Goal: Transaction & Acquisition: Purchase product/service

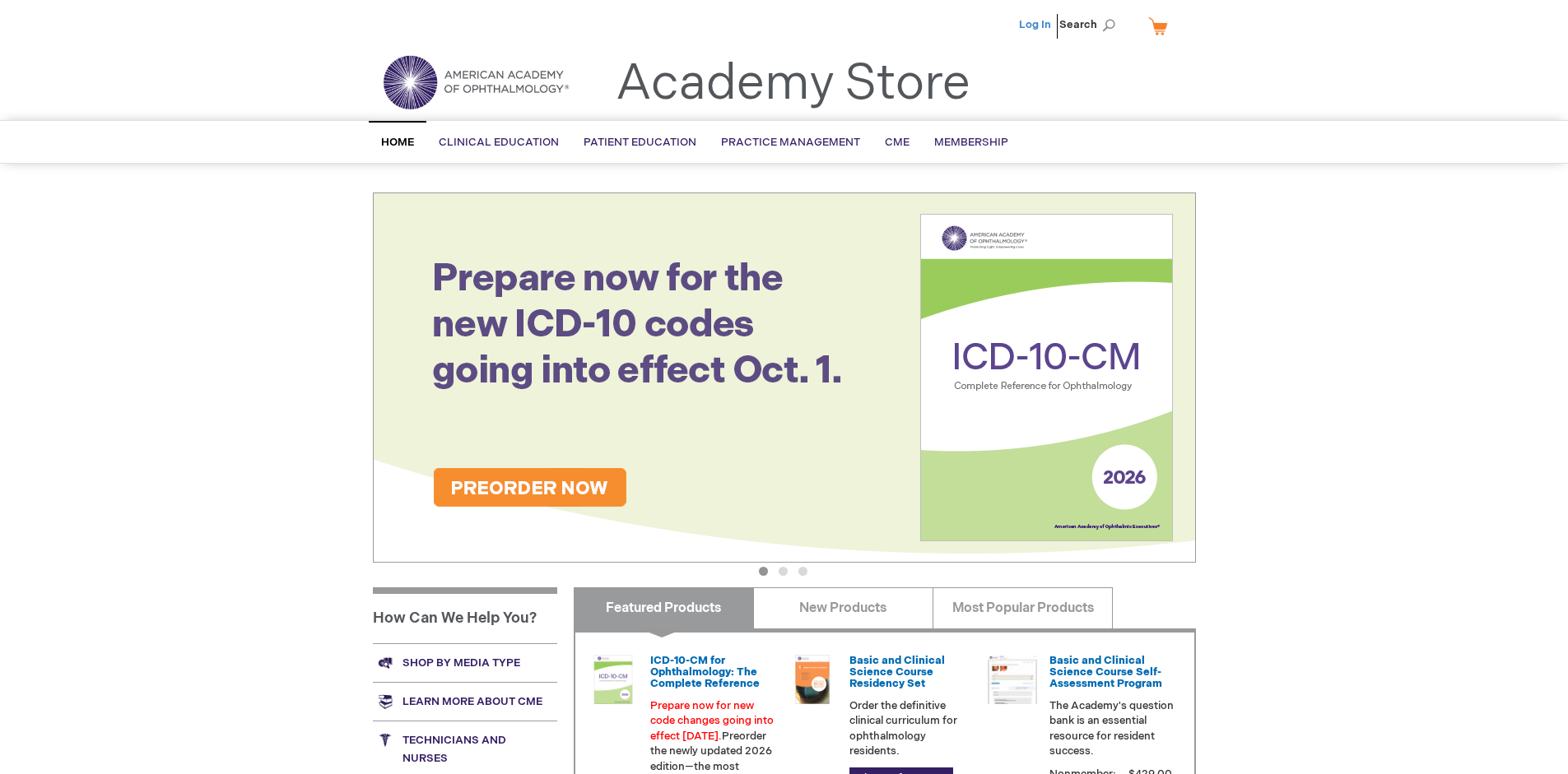
click at [1036, 25] on link "Log In" at bounding box center [1035, 24] width 32 height 13
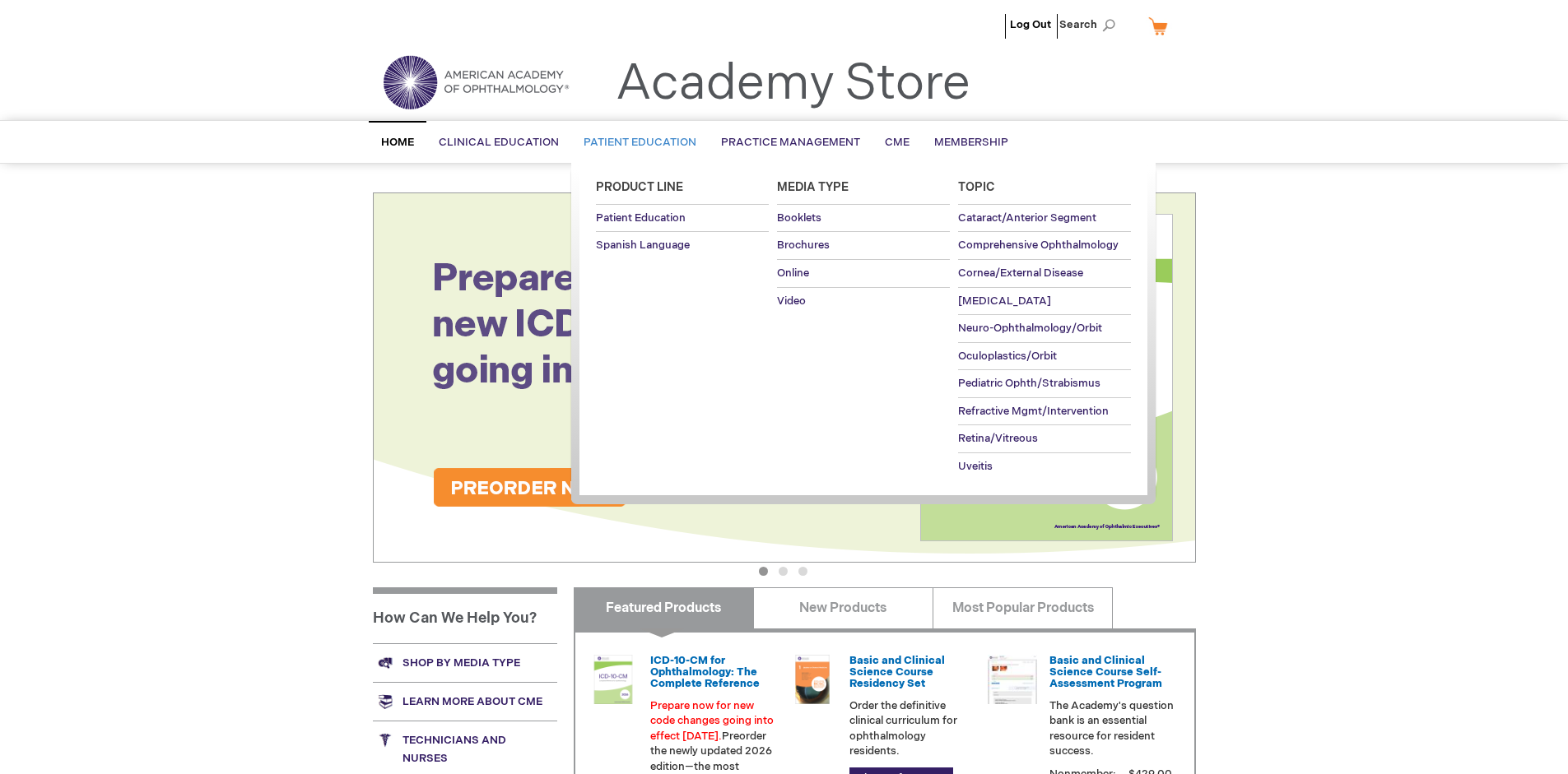
click at [636, 142] on span "Patient Education" at bounding box center [640, 141] width 113 height 13
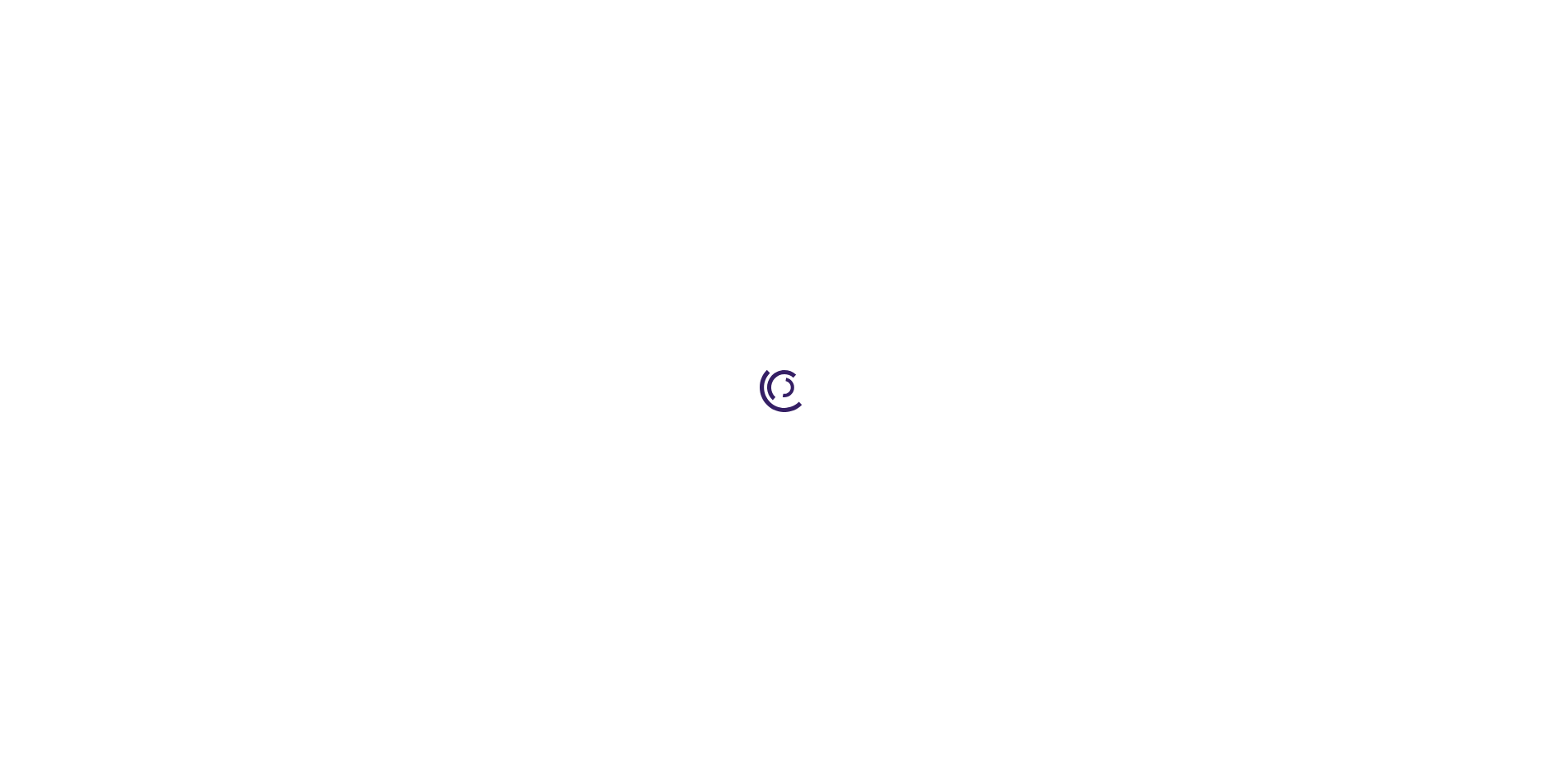
click at [1037, 444] on span "Add to Cart" at bounding box center [1030, 444] width 68 height 16
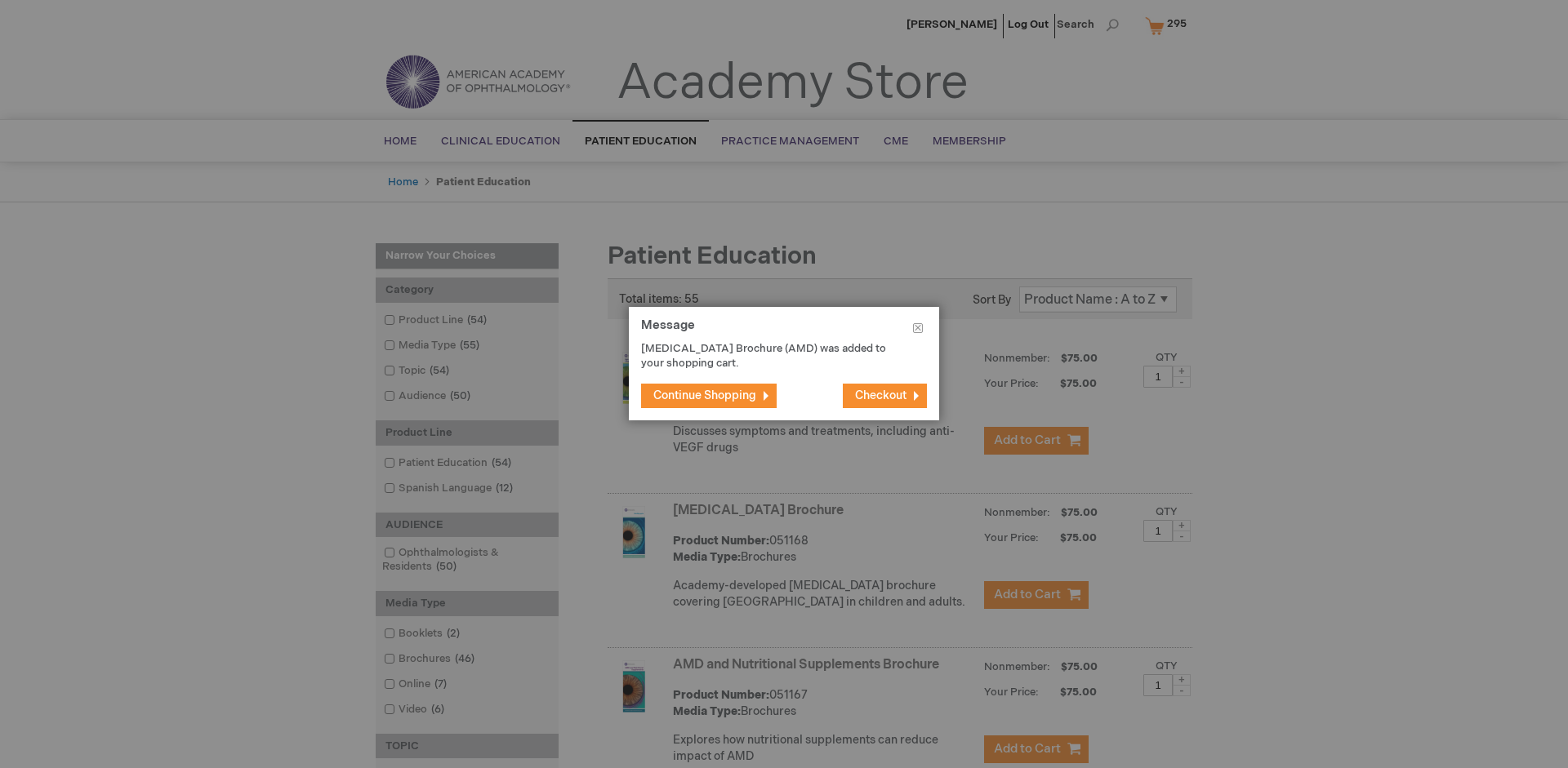
click at [705, 395] on span "Continue Shopping" at bounding box center [705, 396] width 103 height 14
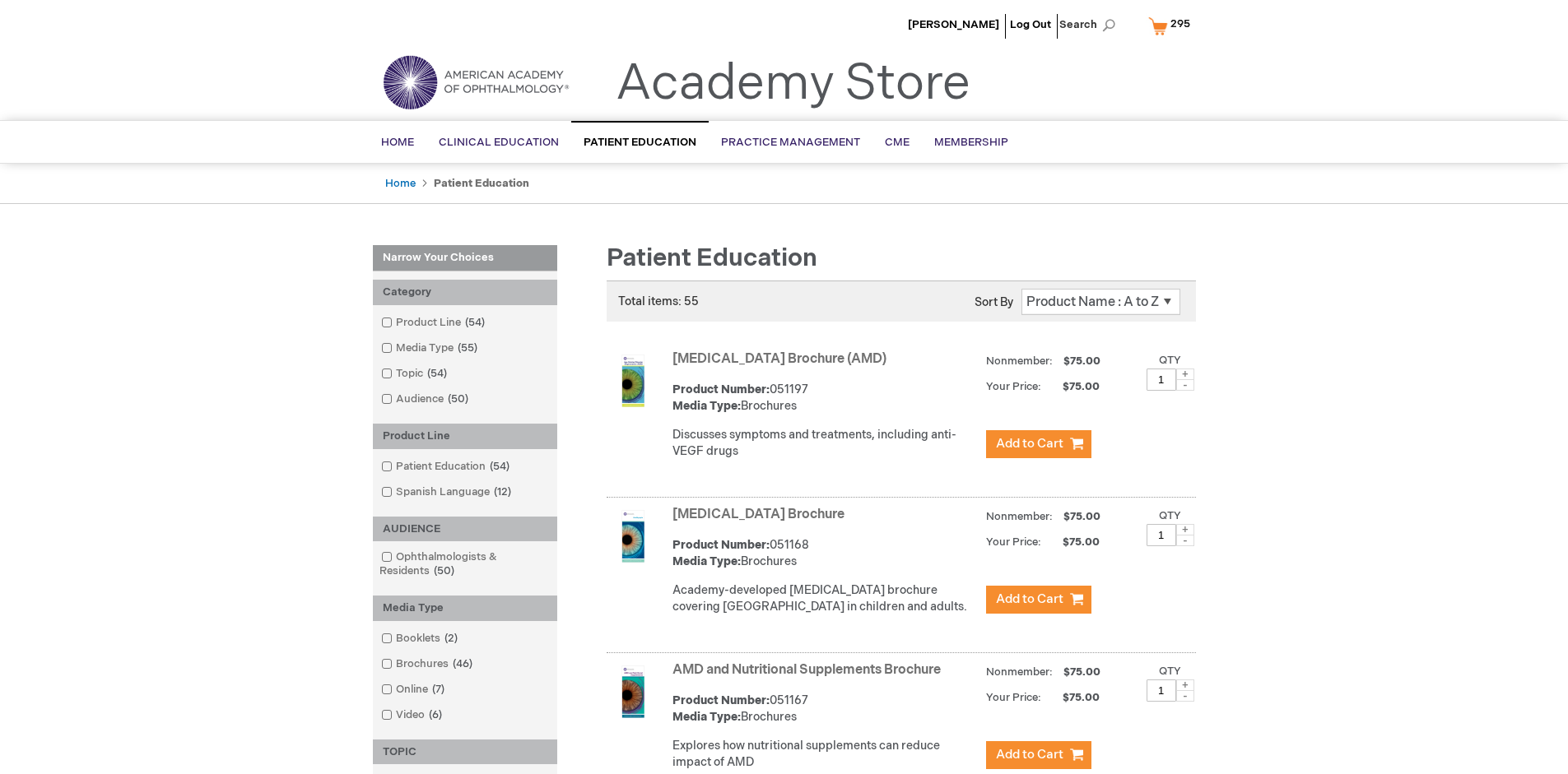
click at [810, 678] on link "AMD and Nutritional Supplements Brochure" at bounding box center [806, 670] width 268 height 16
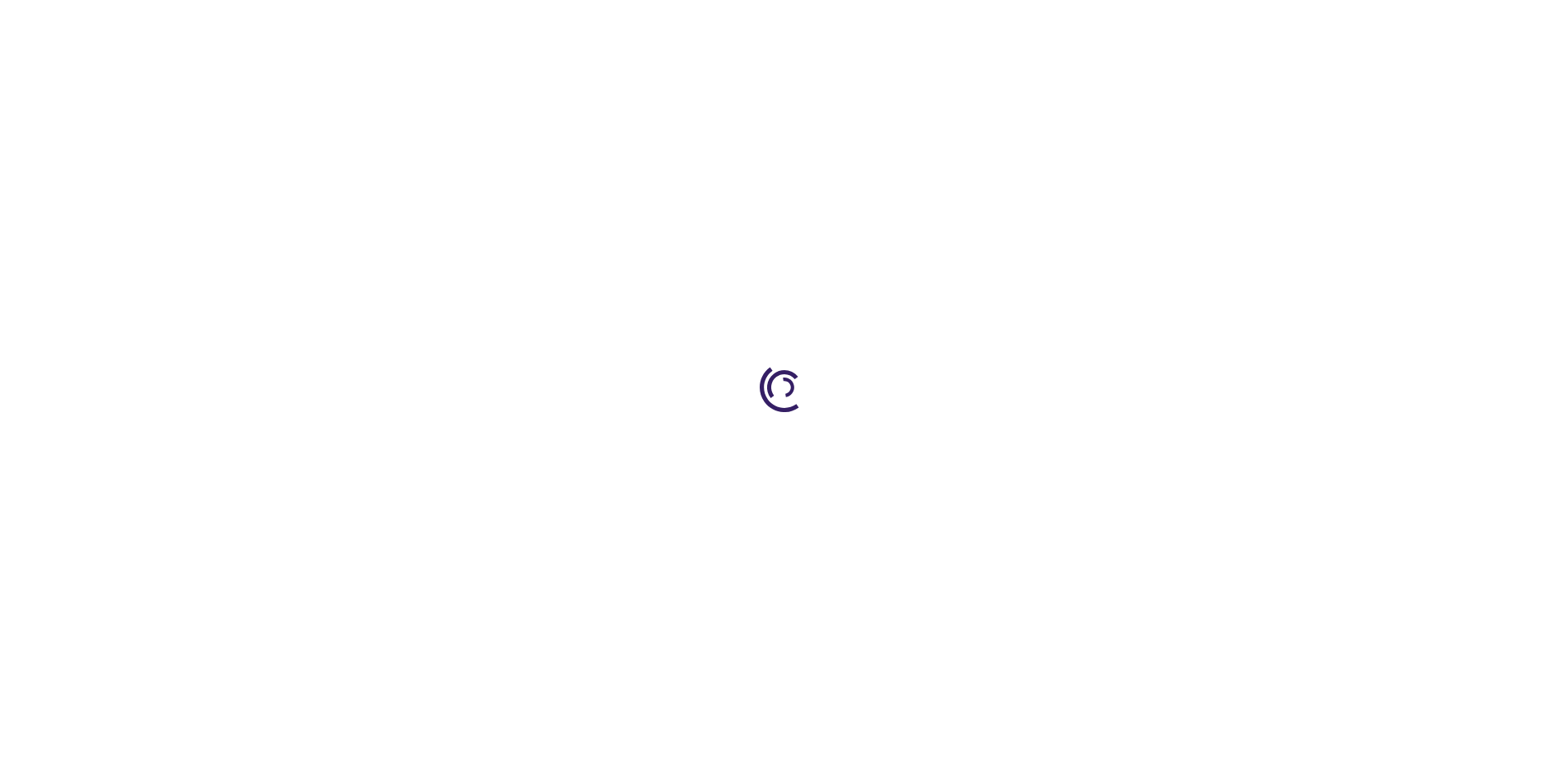
type input "1"
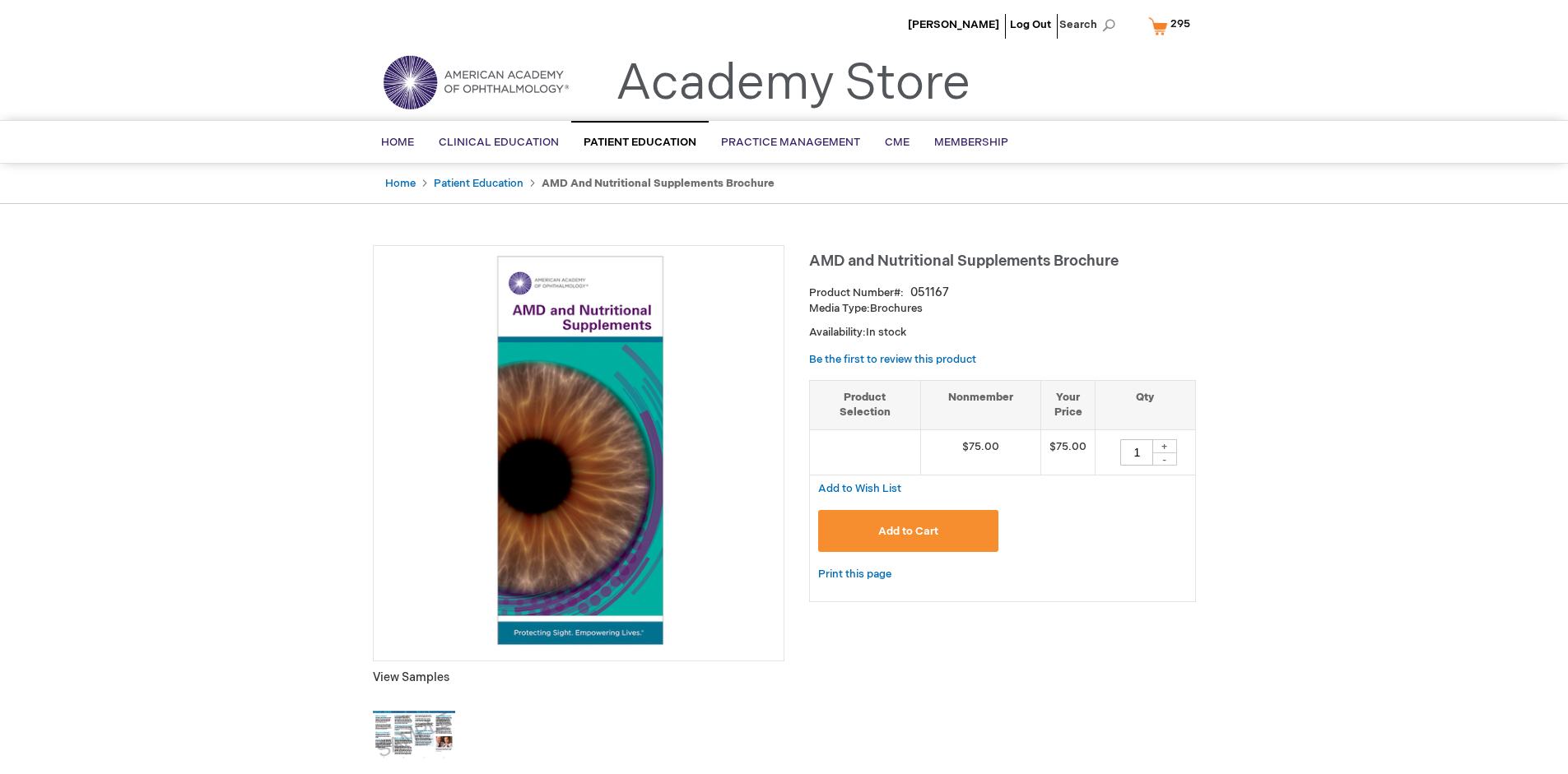
click at [908, 530] on span "Add to Cart" at bounding box center [908, 530] width 60 height 13
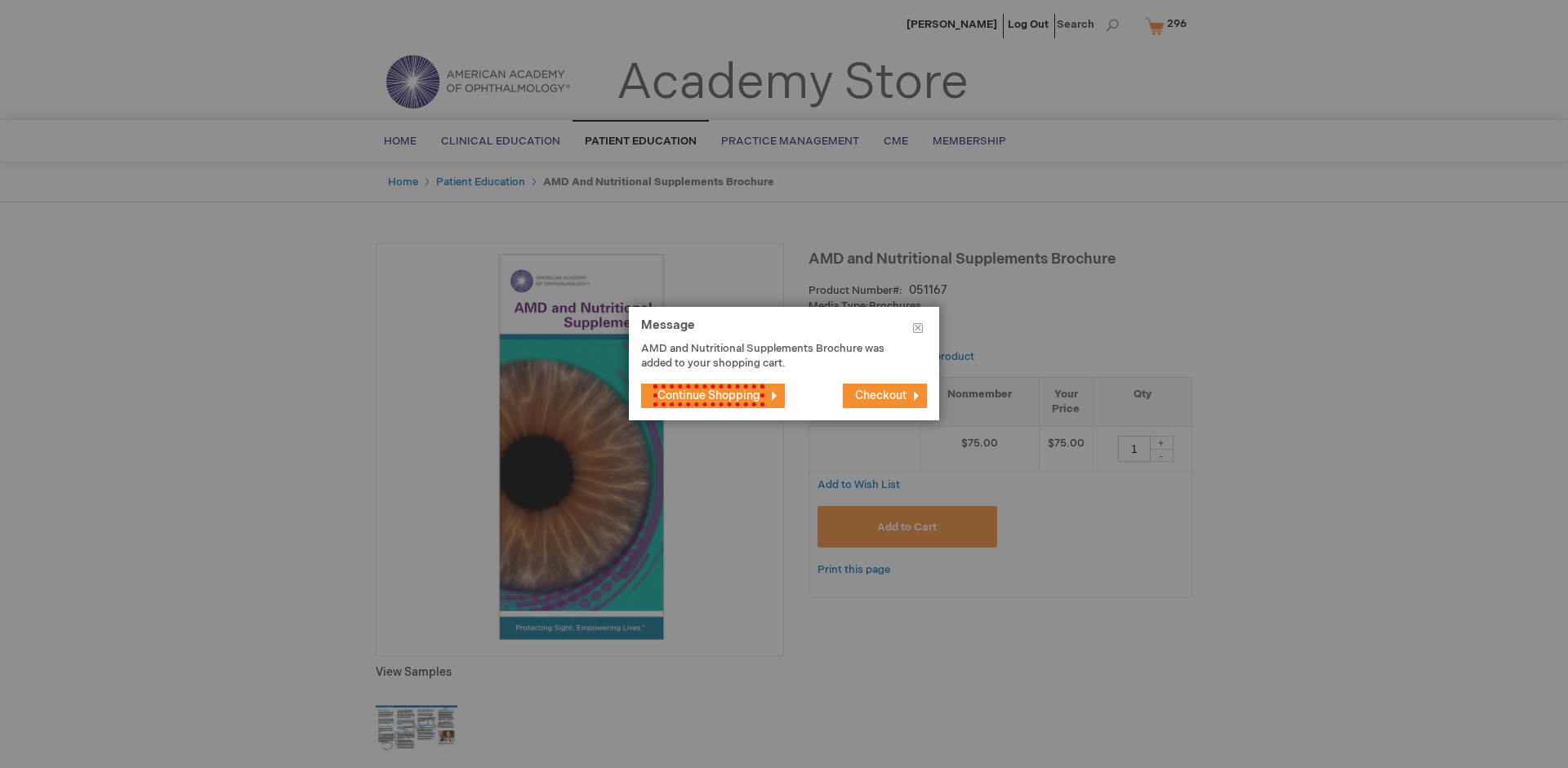
click at [705, 395] on span "Continue Shopping" at bounding box center [709, 396] width 111 height 22
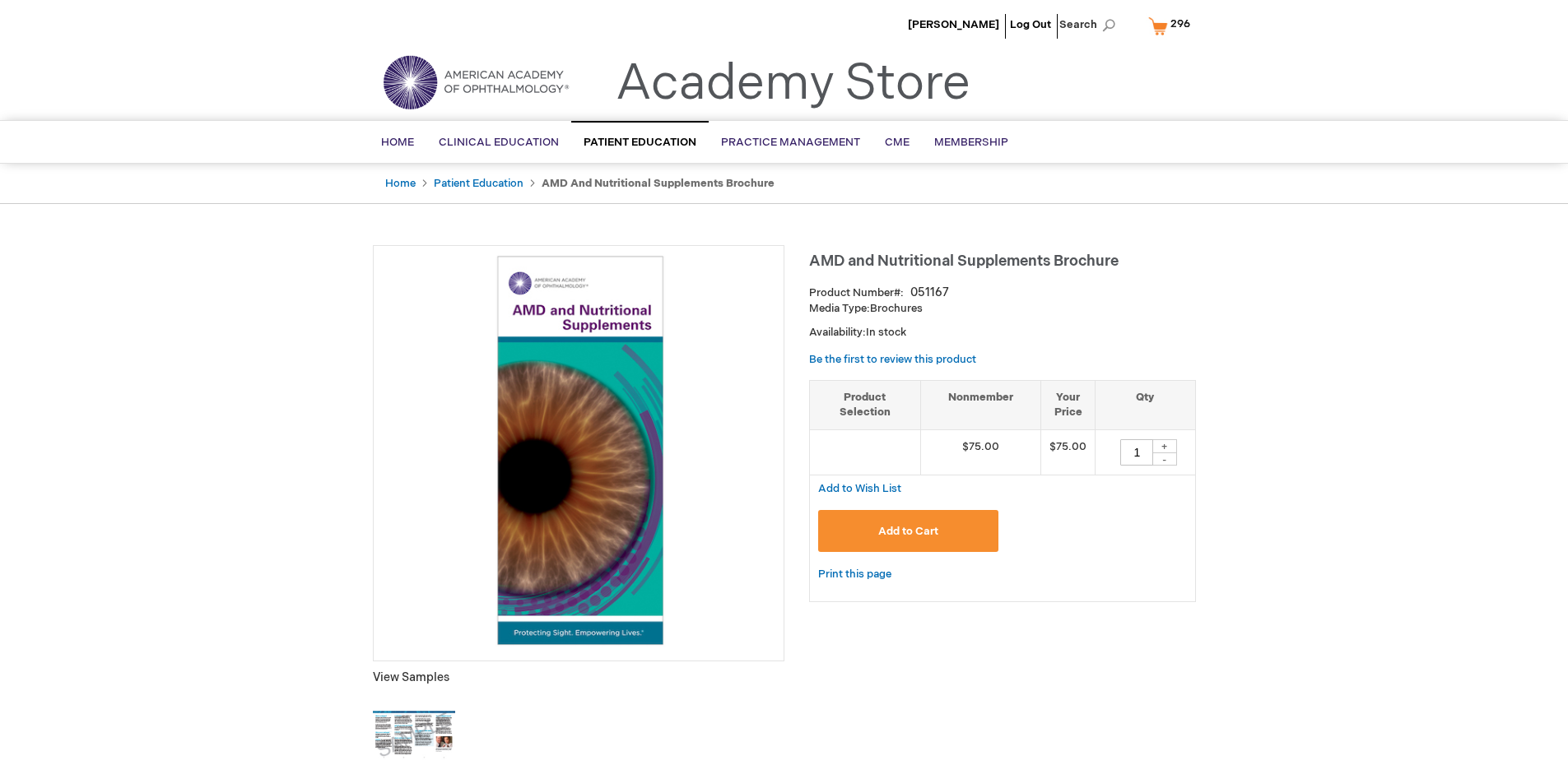
click at [1172, 26] on span "296" at bounding box center [1180, 24] width 20 height 13
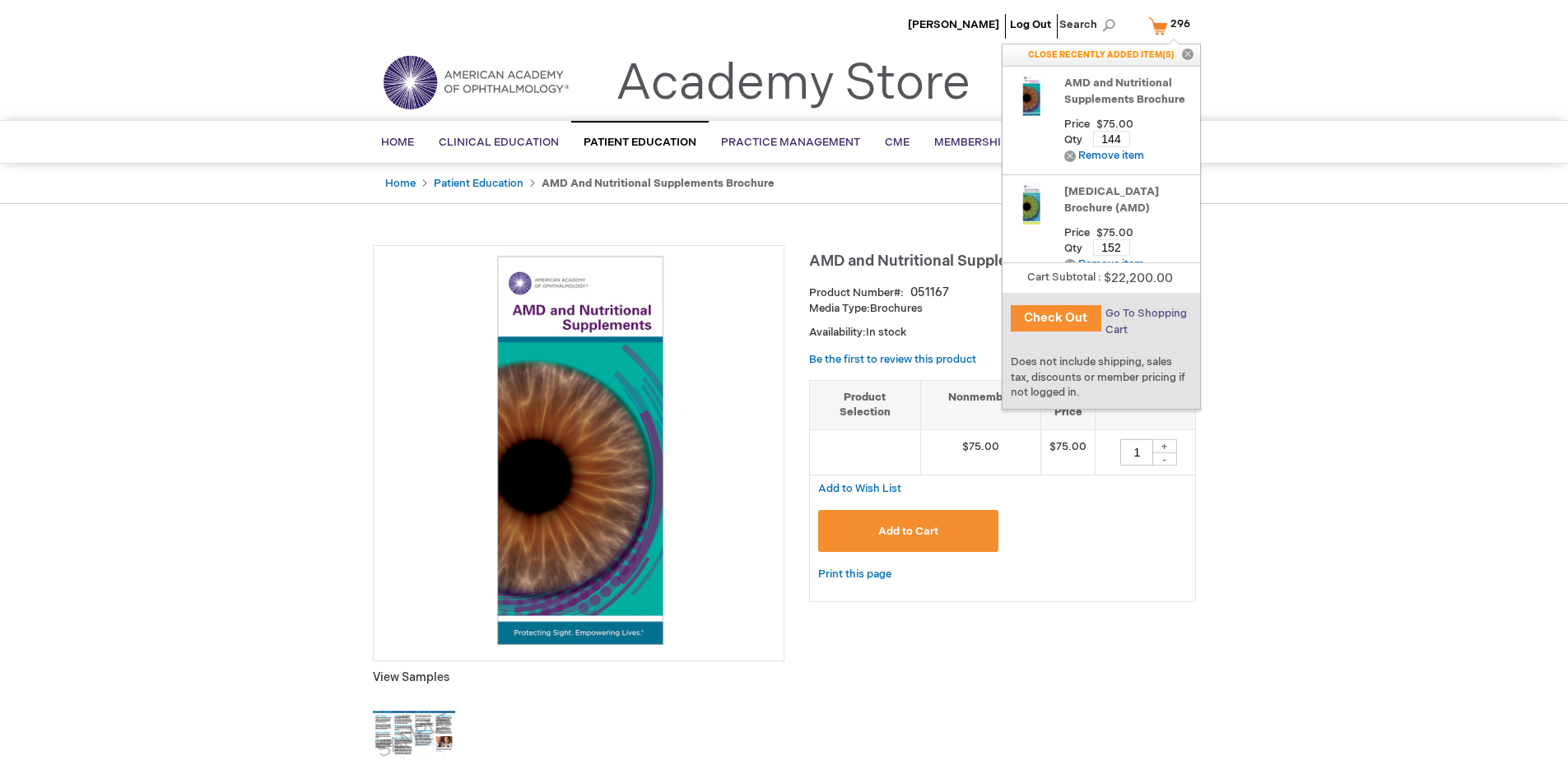
click at [1144, 313] on span "Go To Shopping Cart" at bounding box center [1146, 321] width 82 height 29
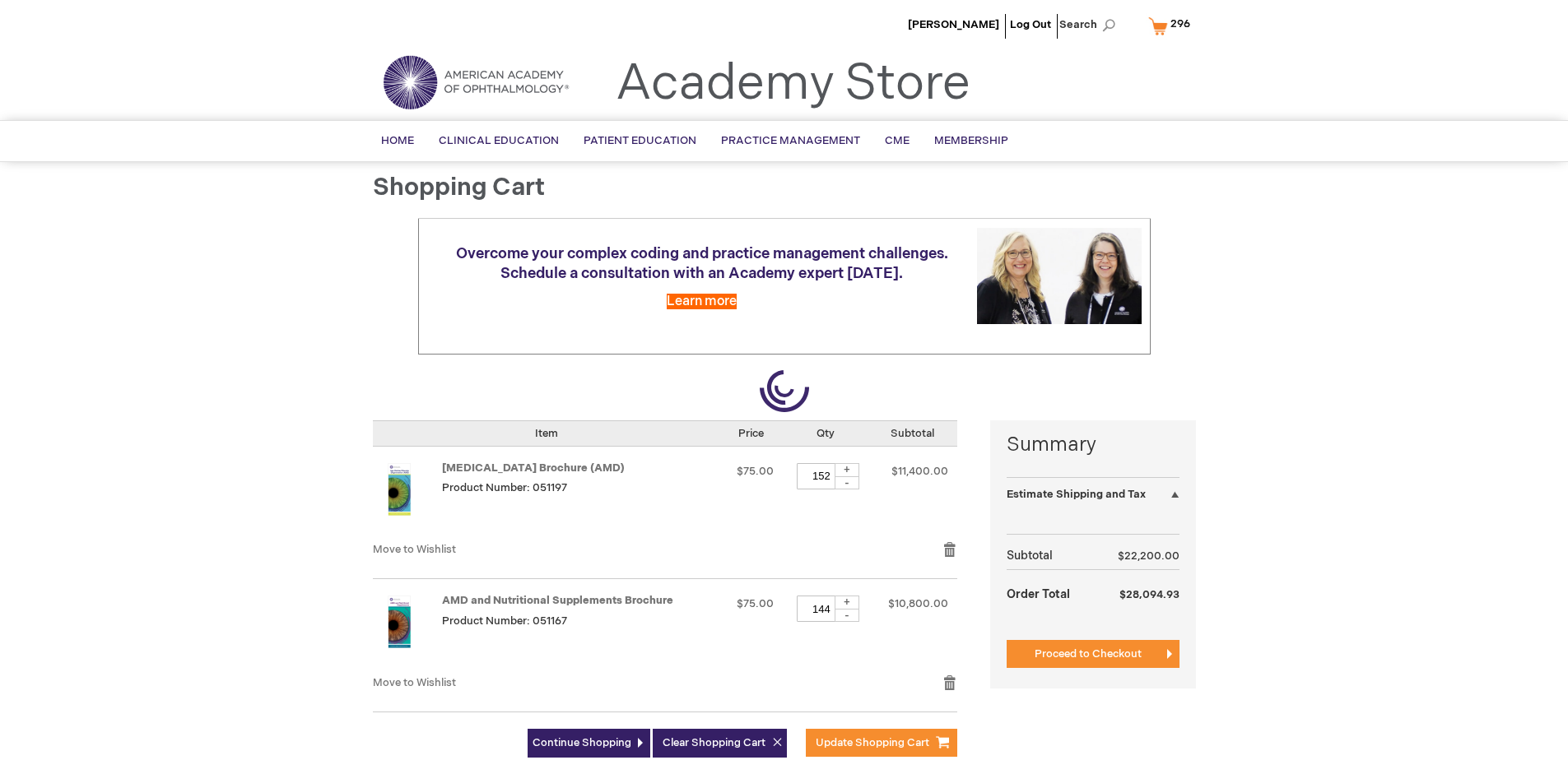
select select "US"
select select "41"
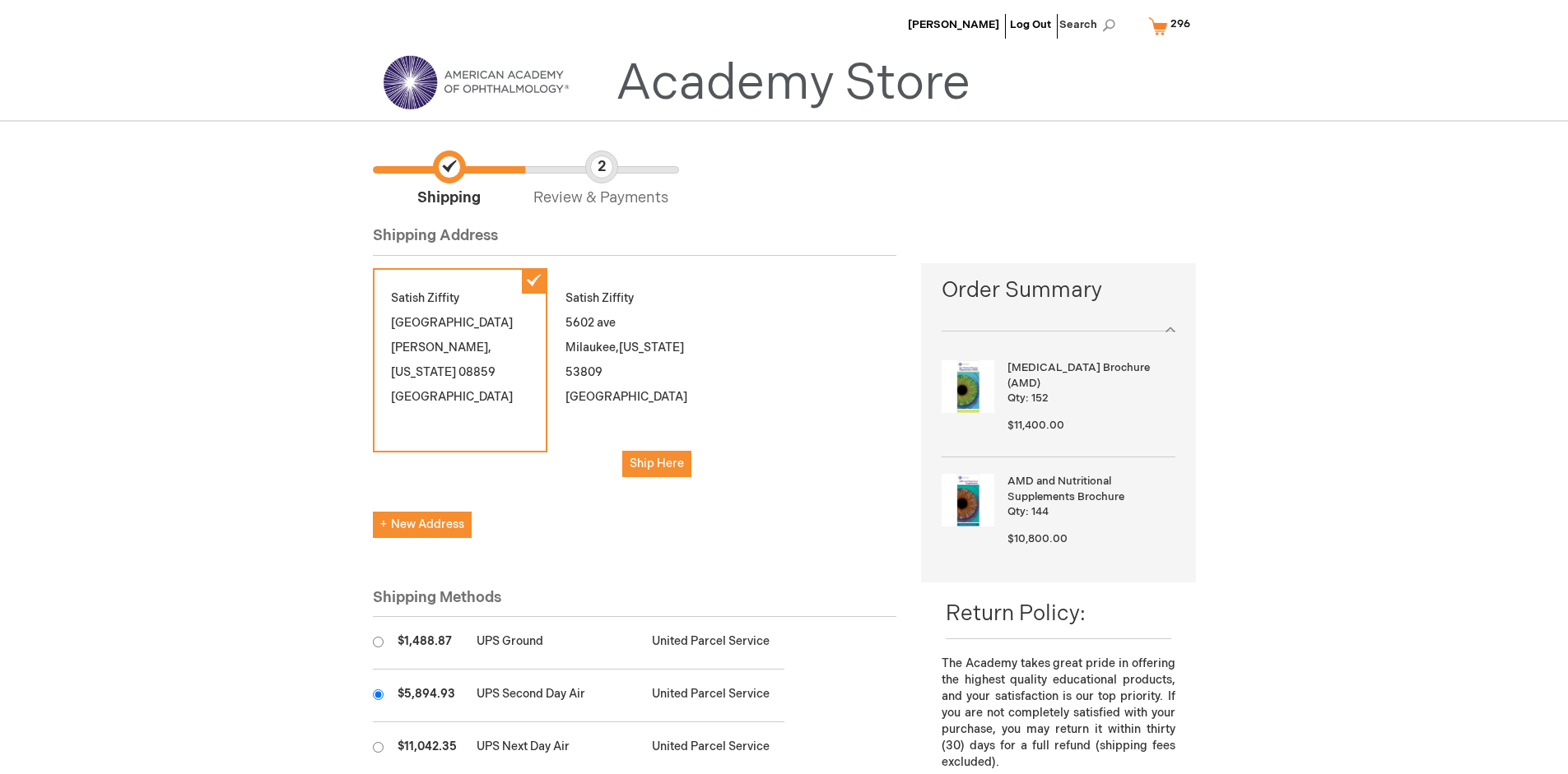
click at [378, 694] on input "radio" at bounding box center [377, 694] width 11 height 11
